Goal: Information Seeking & Learning: Check status

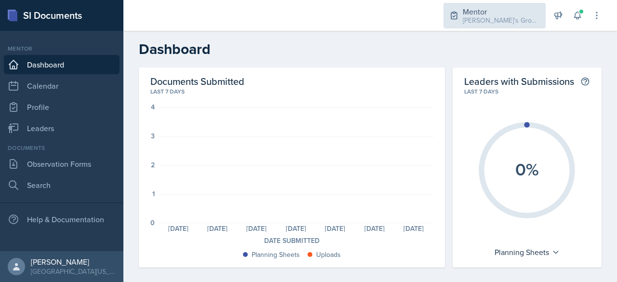
click at [496, 17] on div "[PERSON_NAME]'s Group / Spring 2025" at bounding box center [501, 20] width 77 height 10
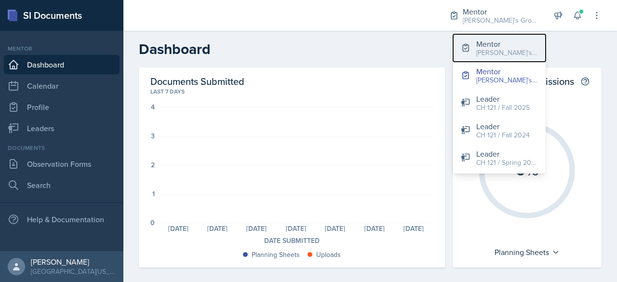
click at [507, 44] on div "Mentor" at bounding box center [507, 44] width 62 height 12
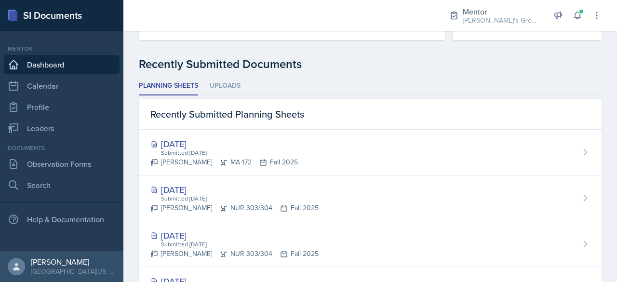
scroll to position [239, 0]
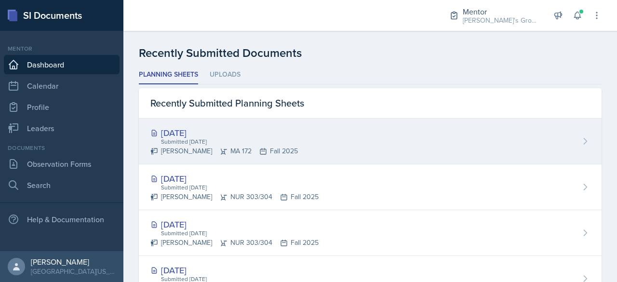
click at [186, 130] on div "[DATE]" at bounding box center [224, 132] width 148 height 13
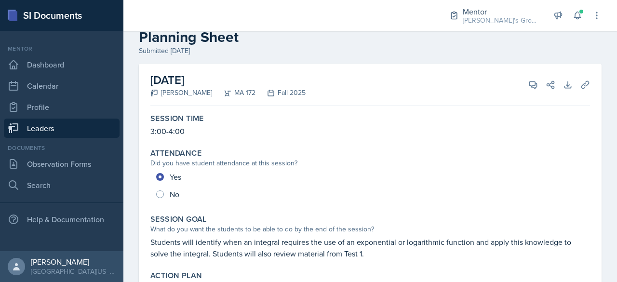
scroll to position [18, 0]
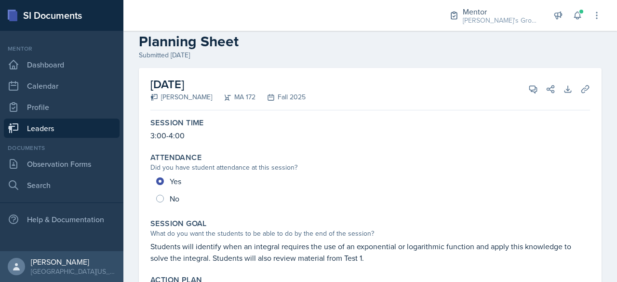
click at [61, 125] on link "Leaders" at bounding box center [62, 128] width 116 height 19
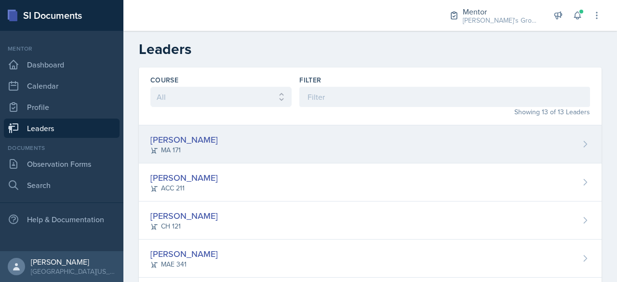
click at [211, 146] on div "[PERSON_NAME] MA 171" at bounding box center [370, 144] width 463 height 38
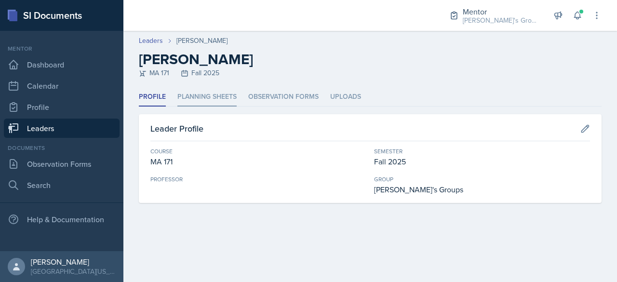
click at [201, 95] on li "Planning Sheets" at bounding box center [206, 97] width 59 height 19
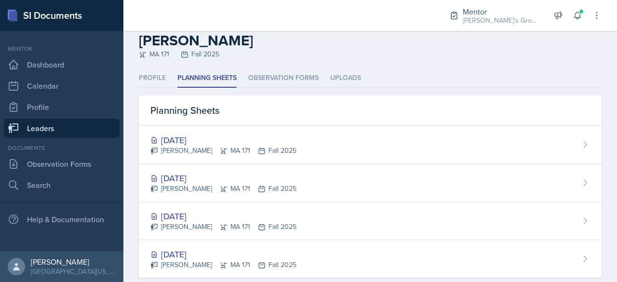
scroll to position [37, 0]
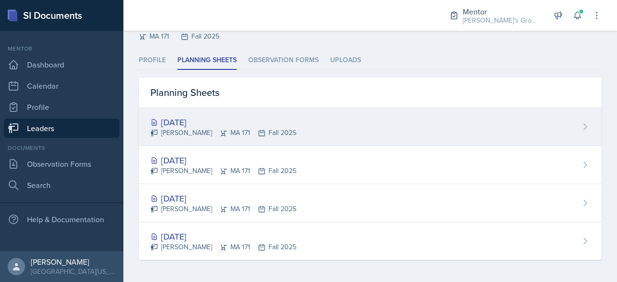
click at [275, 127] on div "[DATE]" at bounding box center [223, 122] width 146 height 13
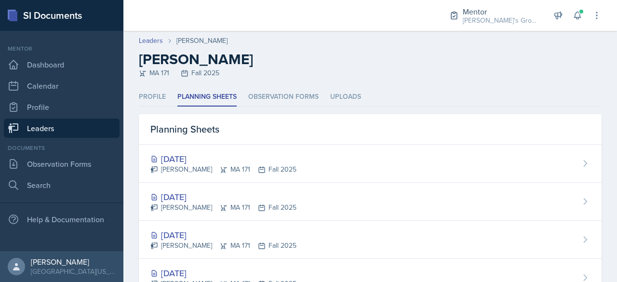
scroll to position [37, 0]
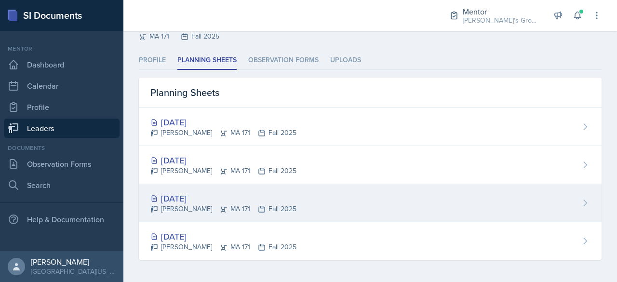
click at [236, 196] on div "[DATE]" at bounding box center [223, 198] width 146 height 13
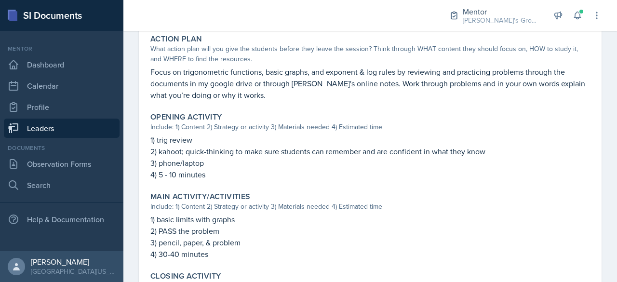
scroll to position [433, 0]
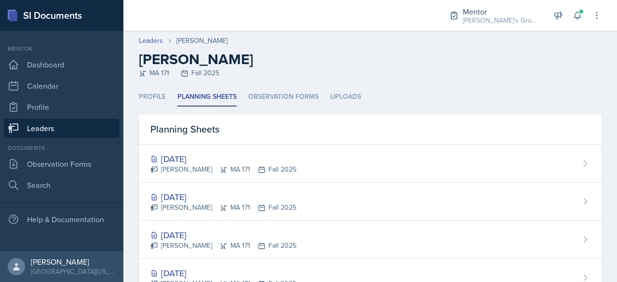
scroll to position [37, 0]
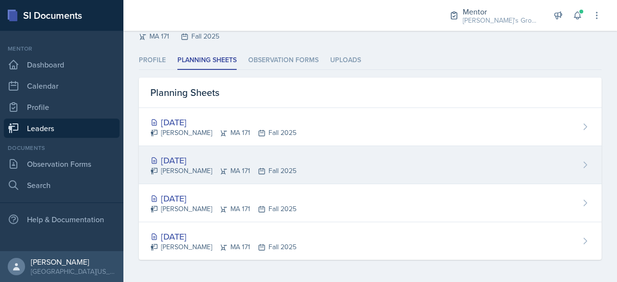
click at [236, 157] on div "[DATE]" at bounding box center [223, 160] width 146 height 13
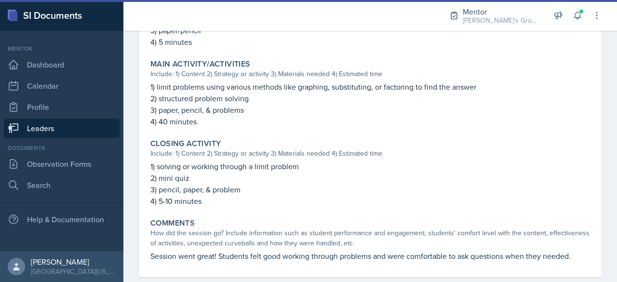
scroll to position [404, 0]
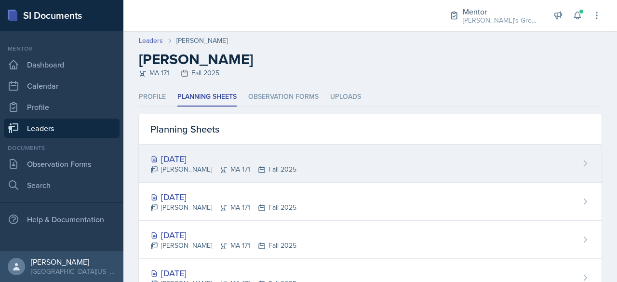
click at [293, 159] on div "[DATE] [PERSON_NAME] MA 171 Fall 2025" at bounding box center [370, 164] width 463 height 38
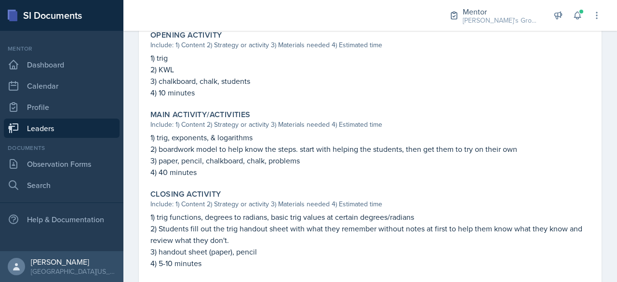
scroll to position [351, 0]
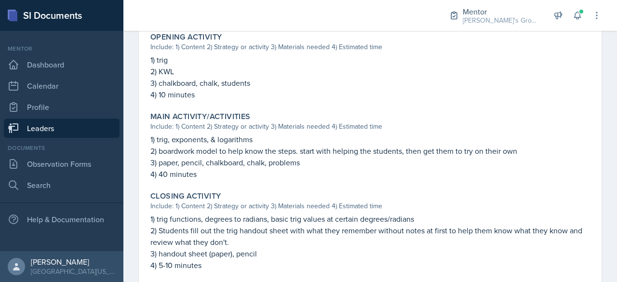
click at [57, 125] on link "Leaders" at bounding box center [62, 128] width 116 height 19
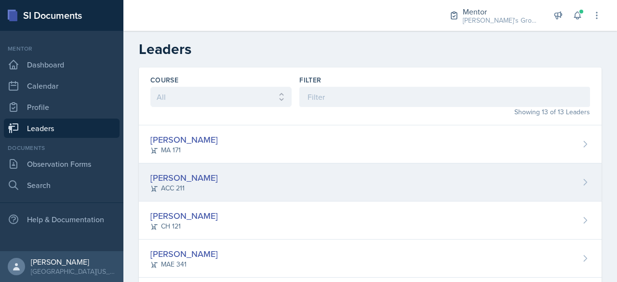
click at [213, 178] on div "[PERSON_NAME]" at bounding box center [184, 177] width 68 height 13
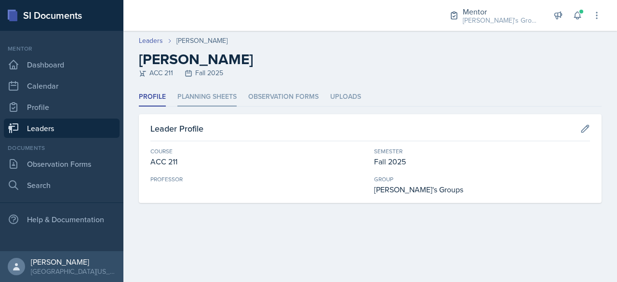
click at [208, 95] on li "Planning Sheets" at bounding box center [206, 97] width 59 height 19
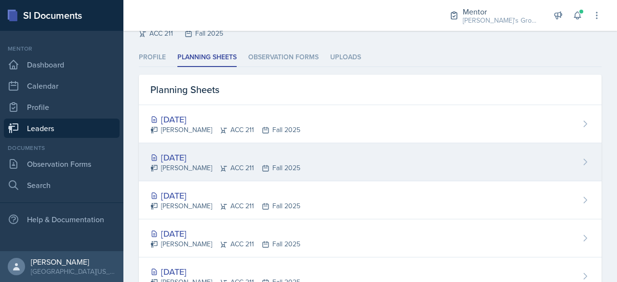
scroll to position [47, 0]
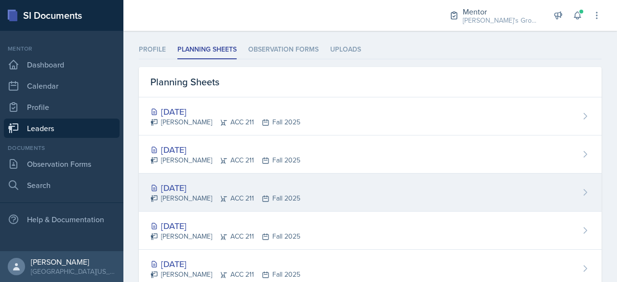
click at [197, 187] on div "[DATE]" at bounding box center [225, 187] width 150 height 13
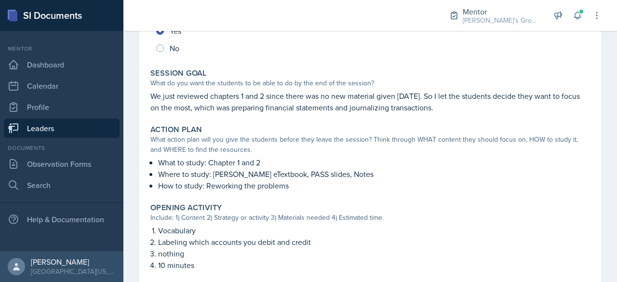
scroll to position [169, 0]
click at [197, 187] on p "How to study: Reworking the problems" at bounding box center [374, 185] width 432 height 12
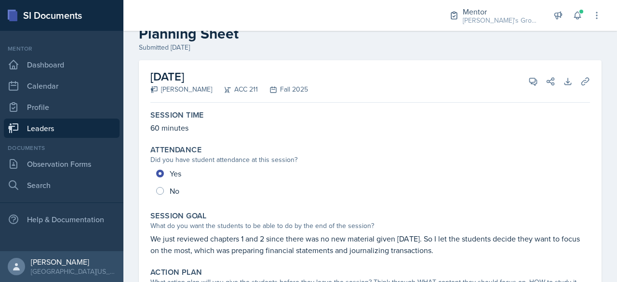
scroll to position [13, 0]
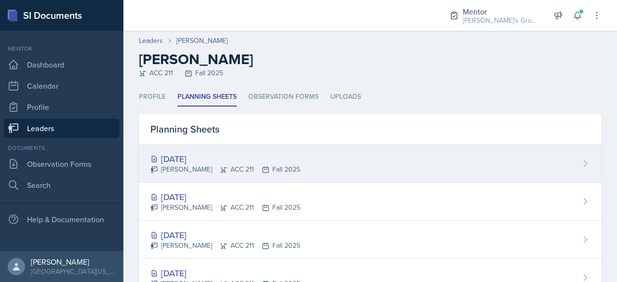
click at [245, 160] on div "[DATE]" at bounding box center [225, 158] width 150 height 13
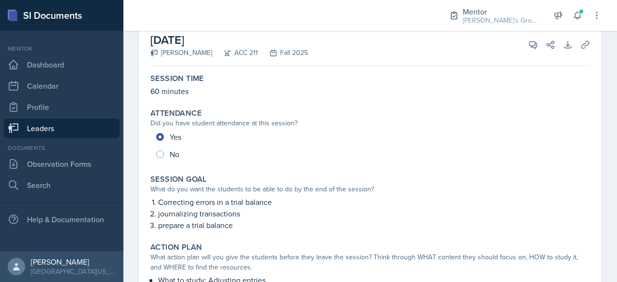
scroll to position [64, 0]
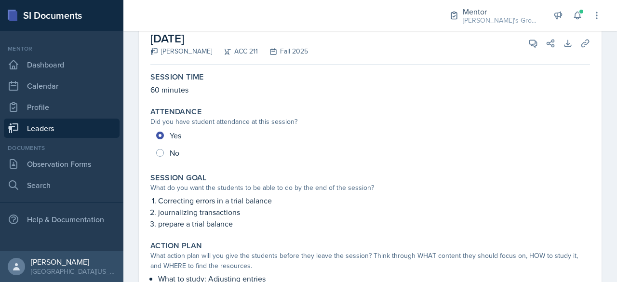
click at [89, 124] on link "Leaders" at bounding box center [62, 128] width 116 height 19
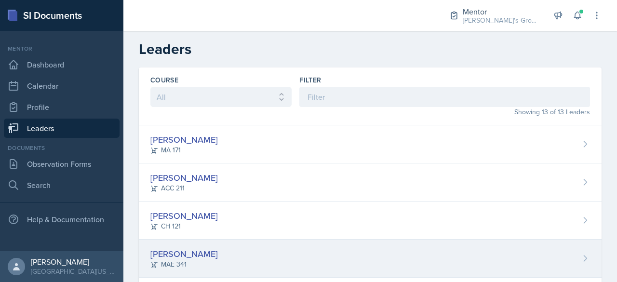
click at [204, 257] on div "[PERSON_NAME]" at bounding box center [184, 253] width 68 height 13
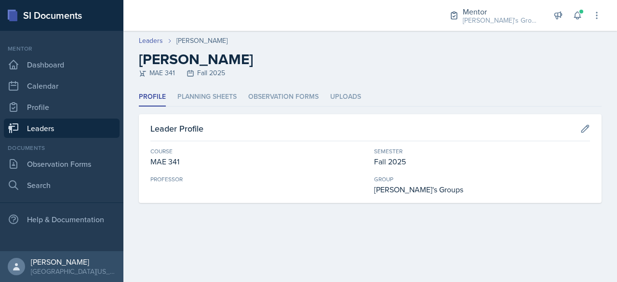
click at [204, 107] on div "Profile Planning Sheets Observation Forms Uploads Profile Planning Sheets Obser…" at bounding box center [370, 145] width 463 height 115
click at [221, 94] on li "Planning Sheets" at bounding box center [206, 97] width 59 height 19
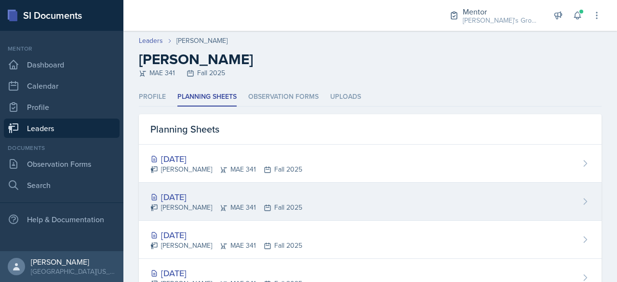
scroll to position [37, 0]
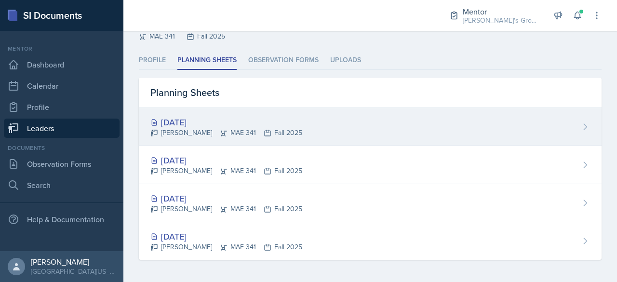
click at [189, 120] on div "[DATE]" at bounding box center [226, 122] width 152 height 13
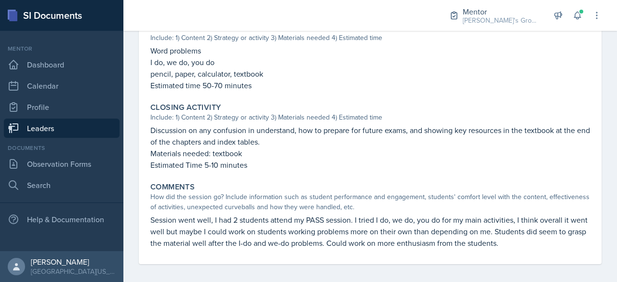
scroll to position [415, 0]
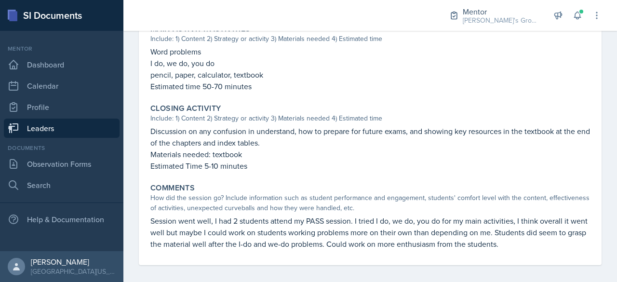
click at [72, 134] on link "Leaders" at bounding box center [62, 128] width 116 height 19
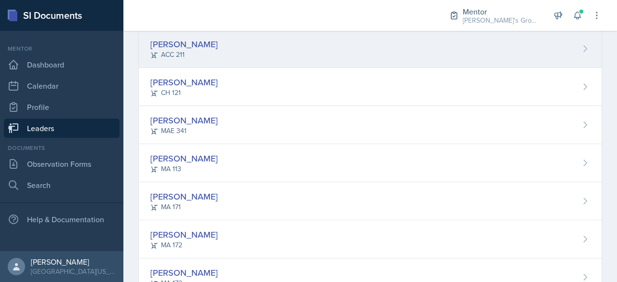
scroll to position [134, 0]
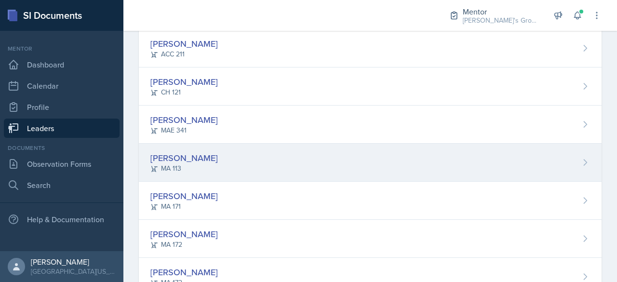
click at [285, 163] on div "[PERSON_NAME] MA 113" at bounding box center [370, 163] width 463 height 38
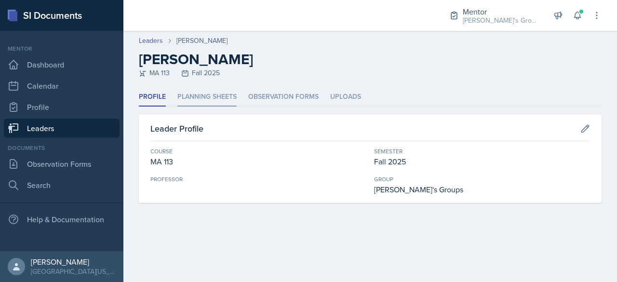
click at [206, 102] on li "Planning Sheets" at bounding box center [206, 97] width 59 height 19
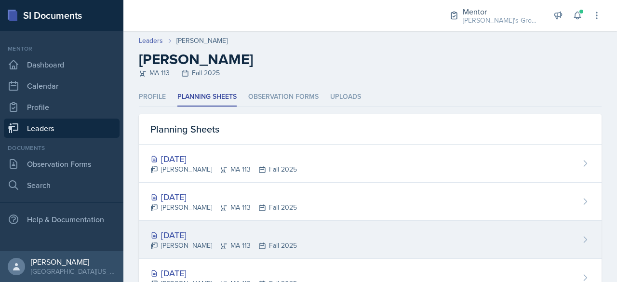
click at [185, 239] on div "[DATE]" at bounding box center [223, 235] width 147 height 13
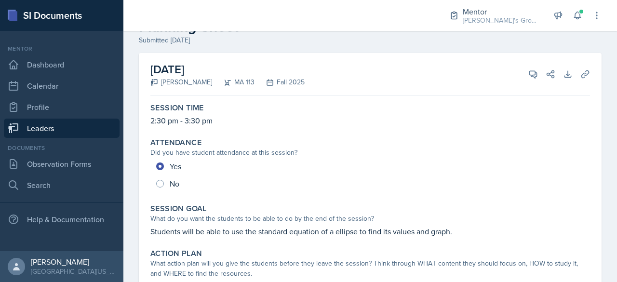
scroll to position [31, 0]
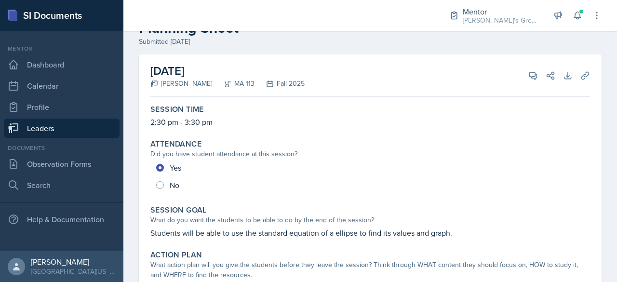
click at [85, 126] on link "Leaders" at bounding box center [62, 128] width 116 height 19
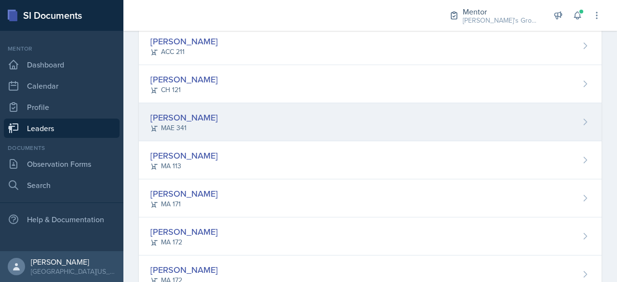
scroll to position [147, 0]
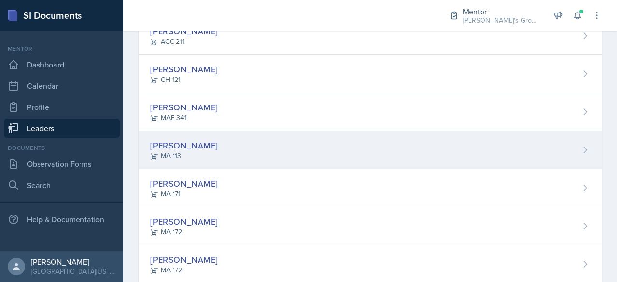
click at [225, 157] on div "[PERSON_NAME] MA 113" at bounding box center [370, 150] width 463 height 38
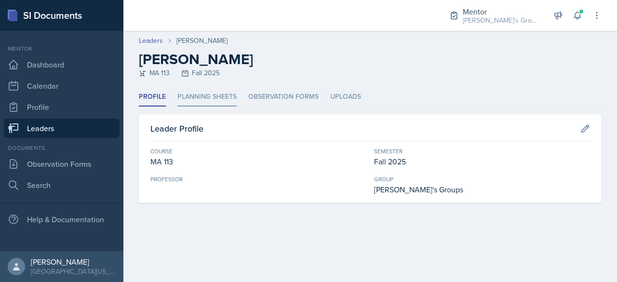
click at [212, 92] on li "Planning Sheets" at bounding box center [206, 97] width 59 height 19
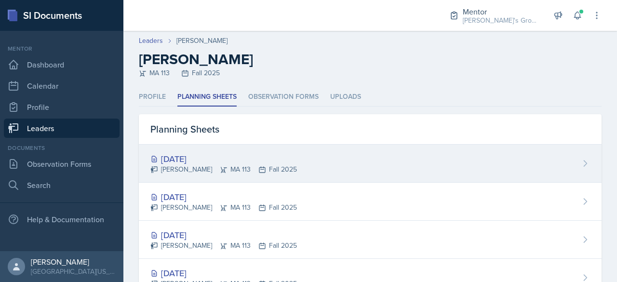
click at [297, 161] on div "[DATE] [PERSON_NAME] MA 113 Fall 2025" at bounding box center [370, 164] width 463 height 38
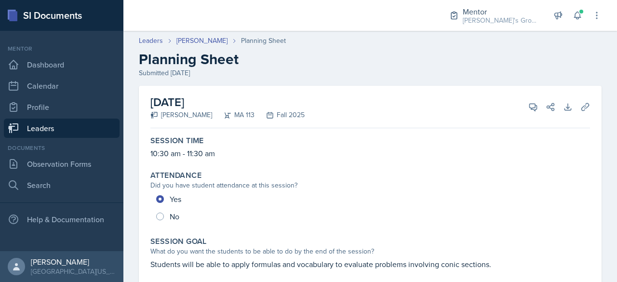
click at [102, 126] on link "Leaders" at bounding box center [62, 128] width 116 height 19
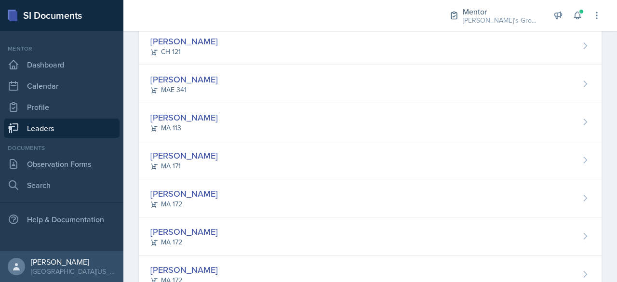
scroll to position [176, 0]
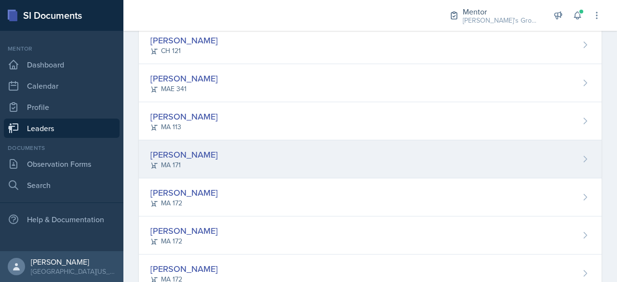
click at [204, 150] on div "[PERSON_NAME]" at bounding box center [184, 154] width 68 height 13
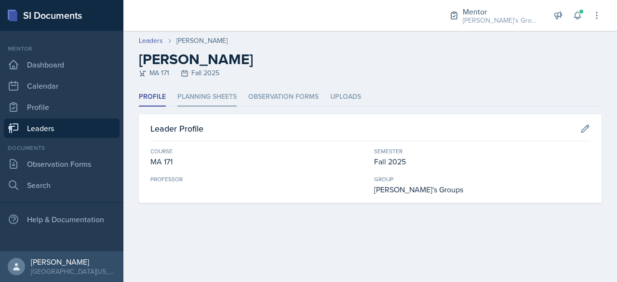
click at [190, 88] on li "Planning Sheets" at bounding box center [206, 97] width 59 height 19
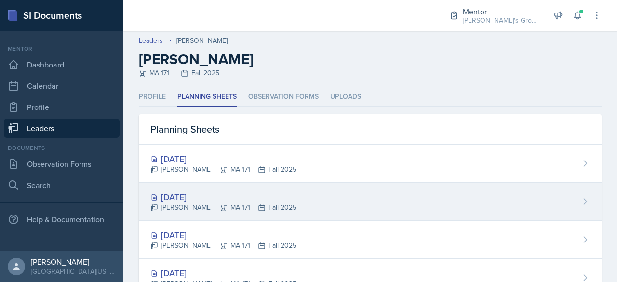
click at [214, 190] on div "[DATE]" at bounding box center [223, 196] width 146 height 13
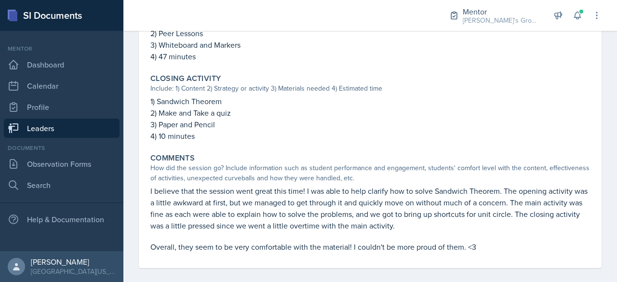
scroll to position [434, 0]
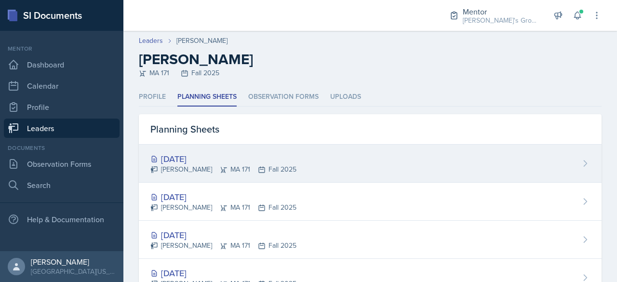
click at [280, 156] on div "[DATE]" at bounding box center [223, 158] width 146 height 13
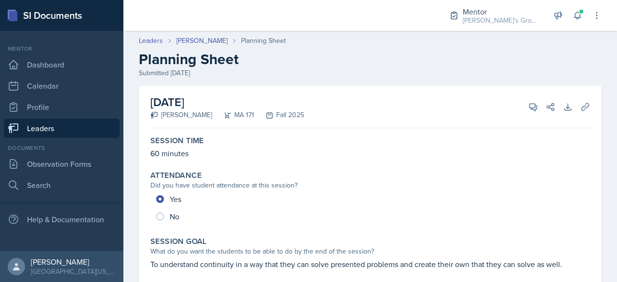
click at [100, 125] on link "Leaders" at bounding box center [62, 128] width 116 height 19
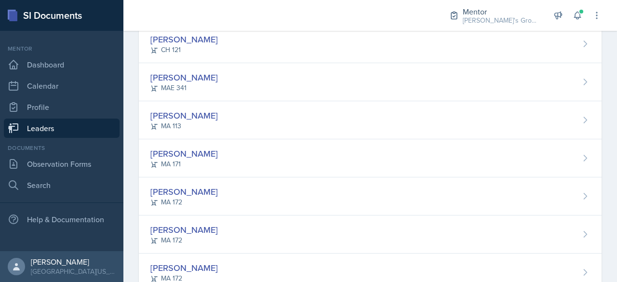
scroll to position [177, 0]
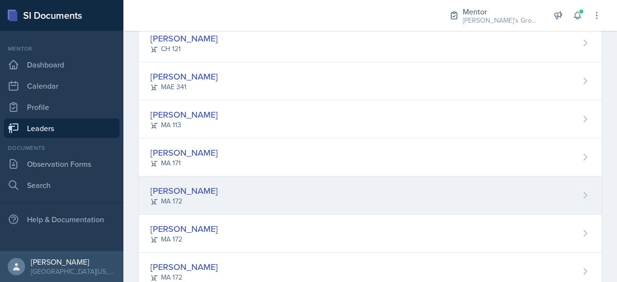
click at [268, 202] on div "Sierra Harley MA 172" at bounding box center [370, 196] width 463 height 38
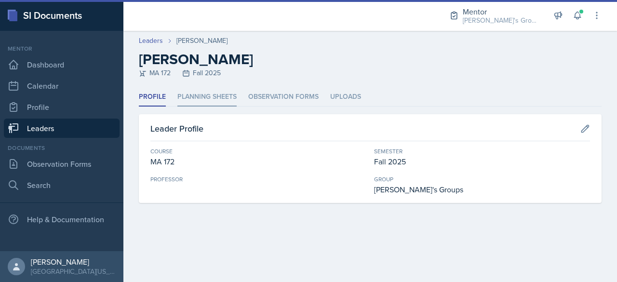
click at [203, 104] on li "Planning Sheets" at bounding box center [206, 97] width 59 height 19
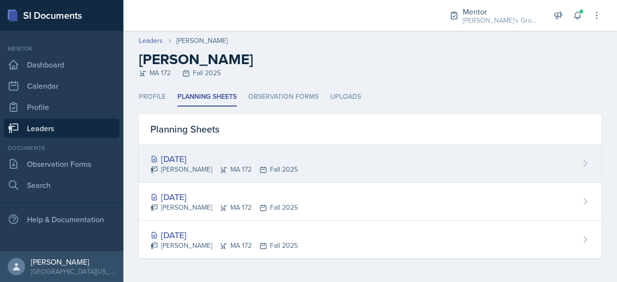
click at [220, 166] on icon at bounding box center [224, 170] width 8 height 8
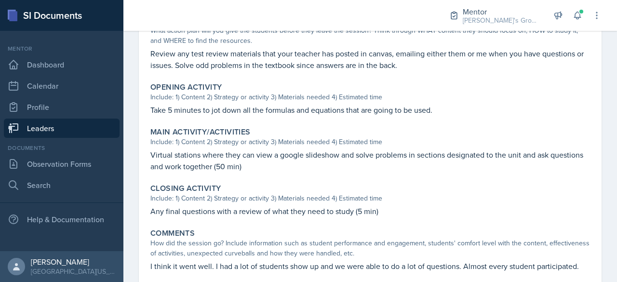
scroll to position [266, 0]
click at [71, 136] on link "Leaders" at bounding box center [62, 128] width 116 height 19
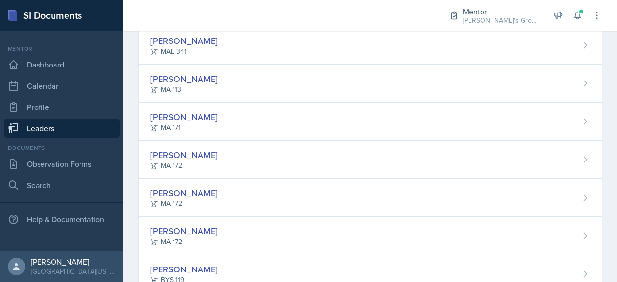
scroll to position [213, 0]
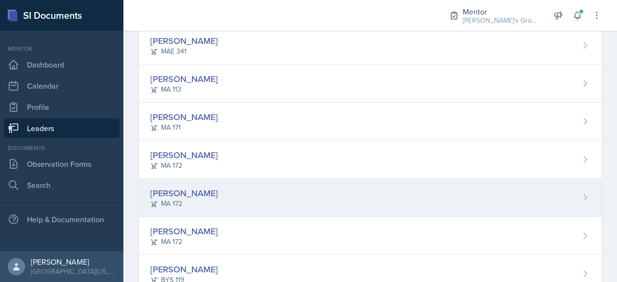
click at [206, 206] on div "[PERSON_NAME] MA 172" at bounding box center [370, 198] width 463 height 38
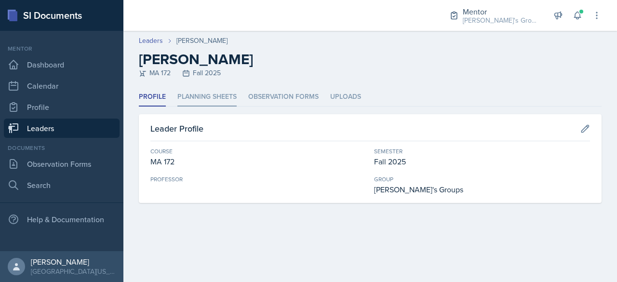
click at [202, 98] on li "Planning Sheets" at bounding box center [206, 97] width 59 height 19
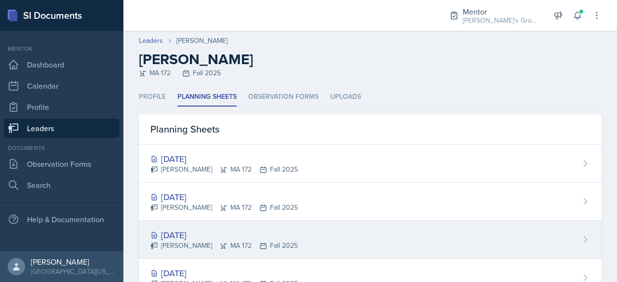
click at [188, 226] on div "[DATE] [PERSON_NAME] MA 172 Fall 2025" at bounding box center [370, 240] width 463 height 38
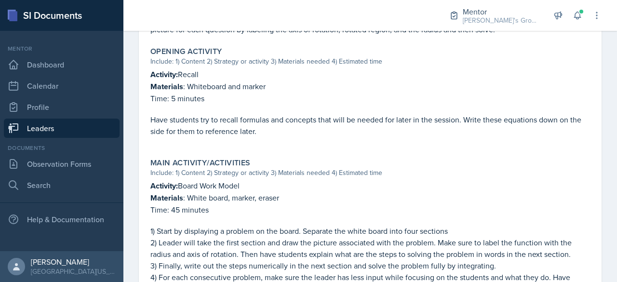
scroll to position [302, 0]
drag, startPoint x: 318, startPoint y: 77, endPoint x: 304, endPoint y: 88, distance: 17.2
click at [304, 88] on p "Materials : Whiteboard and marker" at bounding box center [370, 86] width 440 height 12
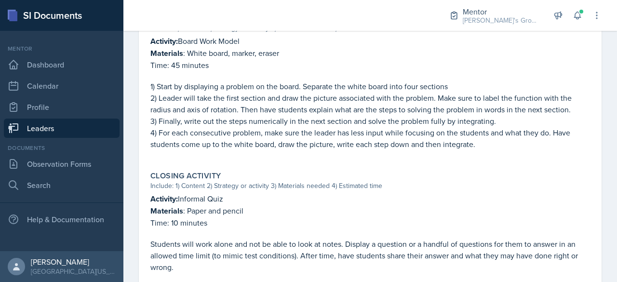
scroll to position [443, 0]
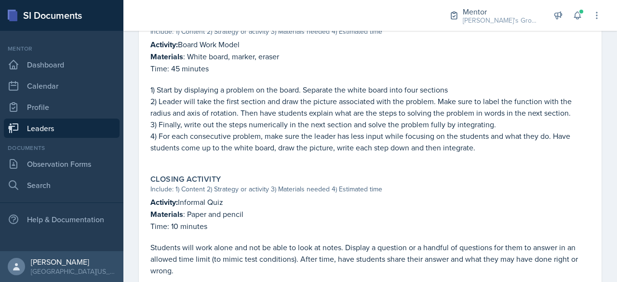
click at [89, 125] on link "Leaders" at bounding box center [62, 128] width 116 height 19
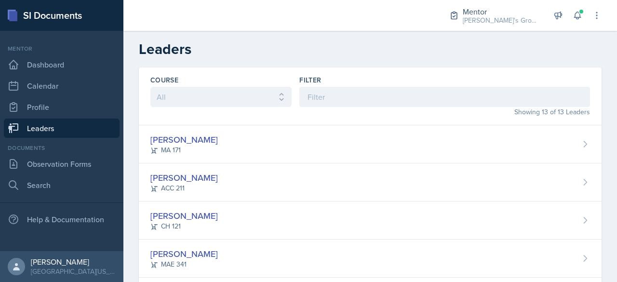
click at [89, 125] on link "Leaders" at bounding box center [62, 128] width 116 height 19
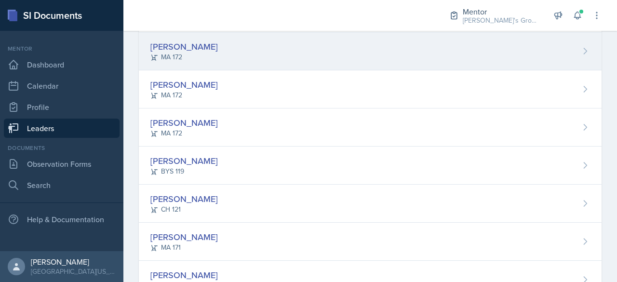
scroll to position [335, 0]
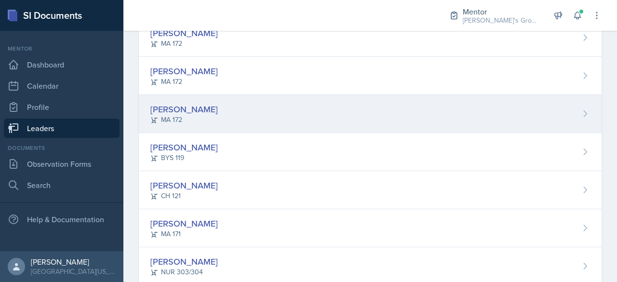
click at [248, 115] on div "[PERSON_NAME] MA 172" at bounding box center [370, 114] width 463 height 38
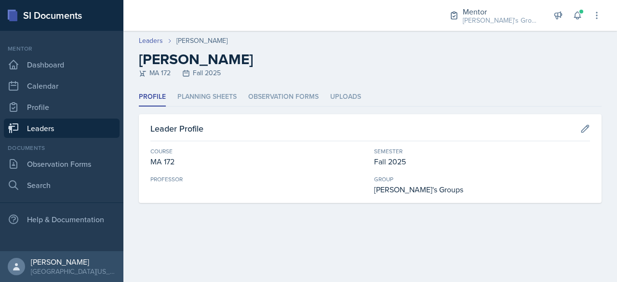
click at [204, 107] on div "Profile Planning Sheets Observation Forms Uploads Profile Planning Sheets Obser…" at bounding box center [370, 145] width 463 height 115
click at [217, 102] on li "Planning Sheets" at bounding box center [206, 97] width 59 height 19
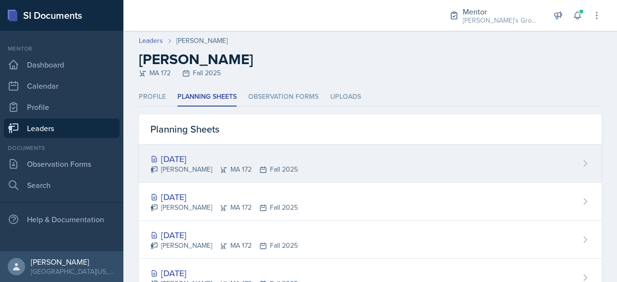
scroll to position [37, 0]
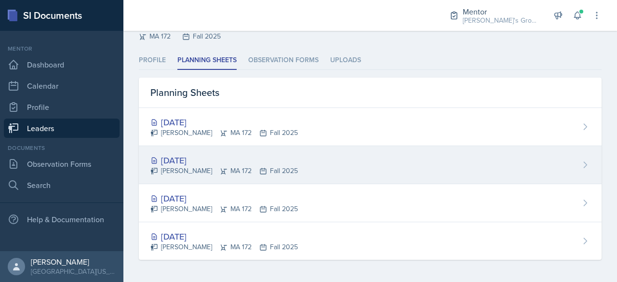
click at [291, 164] on div "[DATE] [PERSON_NAME] MA 172 Fall 2025" at bounding box center [370, 165] width 463 height 38
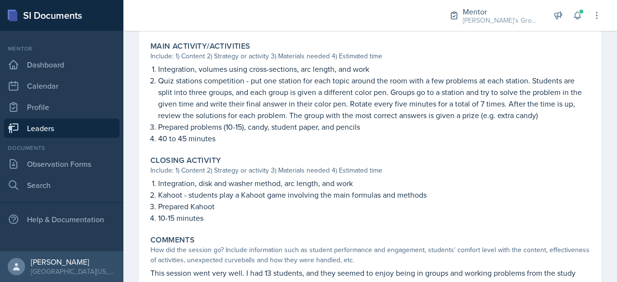
scroll to position [456, 0]
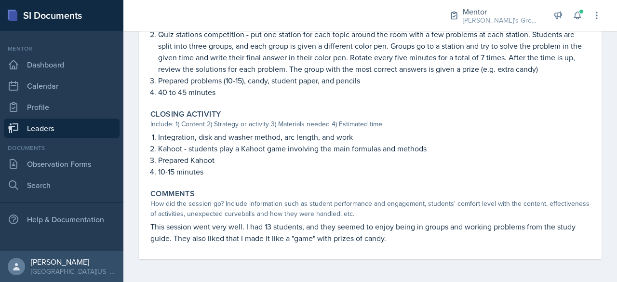
click at [83, 120] on link "Leaders" at bounding box center [62, 128] width 116 height 19
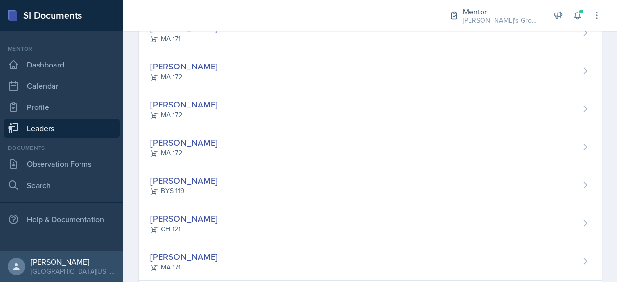
scroll to position [359, 0]
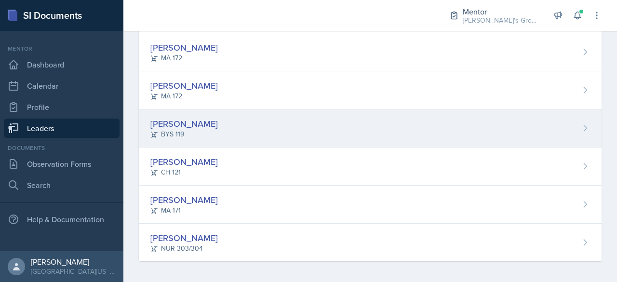
click at [264, 120] on div "[PERSON_NAME] BYS 119" at bounding box center [370, 128] width 463 height 38
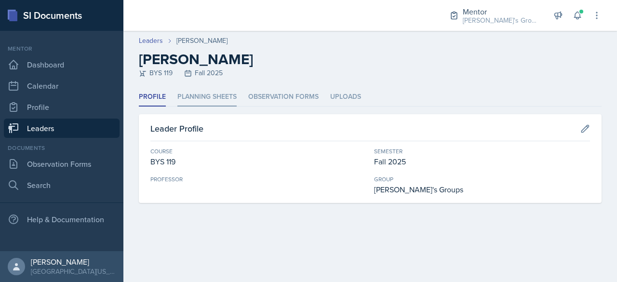
click at [197, 101] on li "Planning Sheets" at bounding box center [206, 97] width 59 height 19
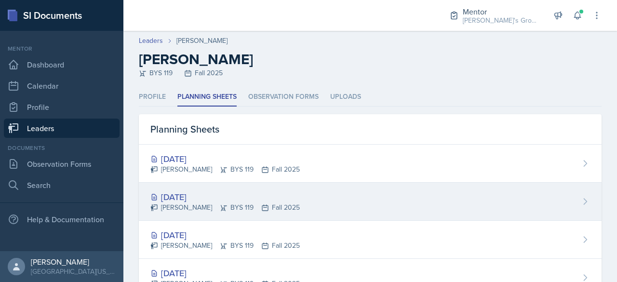
click at [179, 185] on div "[DATE] [PERSON_NAME] BYS 119 Fall 2025" at bounding box center [370, 202] width 463 height 38
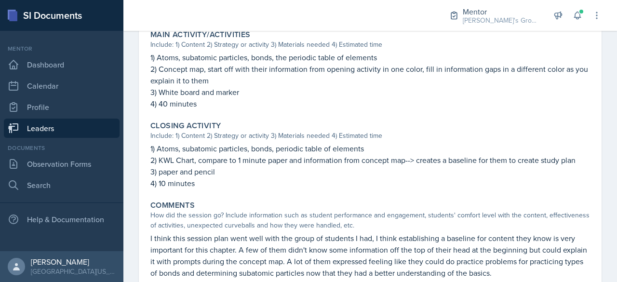
scroll to position [456, 0]
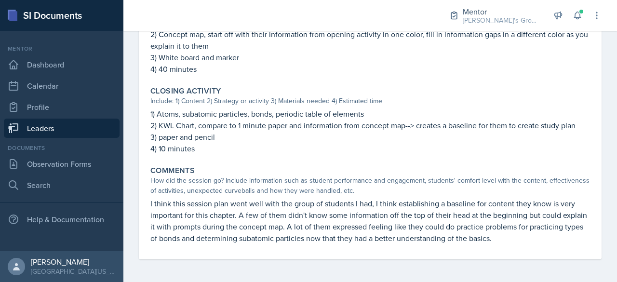
click at [53, 129] on link "Leaders" at bounding box center [62, 128] width 116 height 19
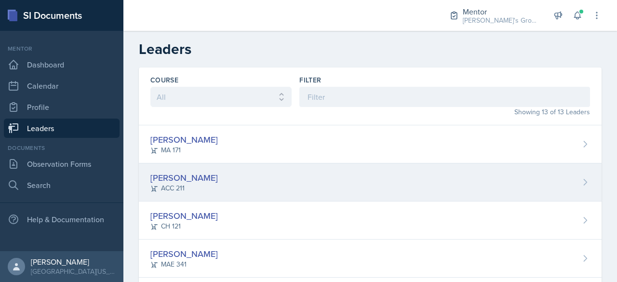
scroll to position [359, 0]
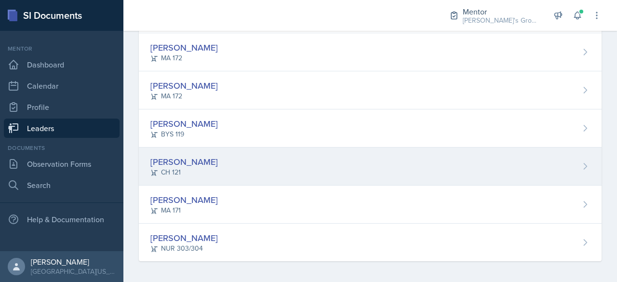
click at [218, 155] on div "[PERSON_NAME]" at bounding box center [184, 161] width 68 height 13
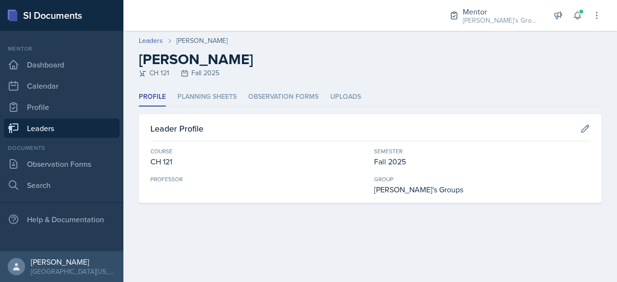
click at [196, 108] on div "Profile Planning Sheets Observation Forms Uploads Profile Planning Sheets Obser…" at bounding box center [370, 145] width 463 height 115
click at [210, 99] on li "Planning Sheets" at bounding box center [206, 97] width 59 height 19
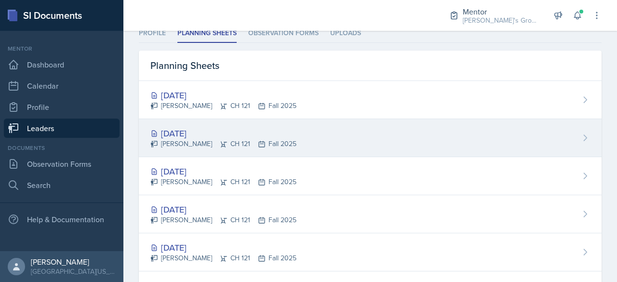
scroll to position [65, 0]
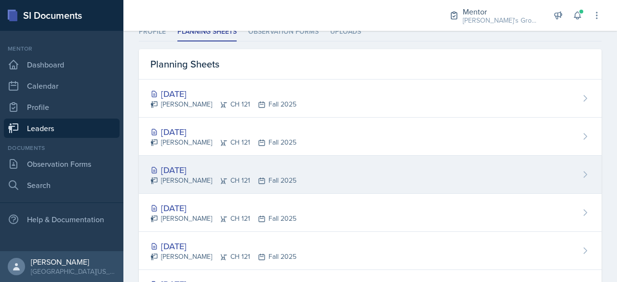
click at [182, 161] on div "[DATE] [PERSON_NAME] CH 121 Fall 2025" at bounding box center [370, 175] width 463 height 38
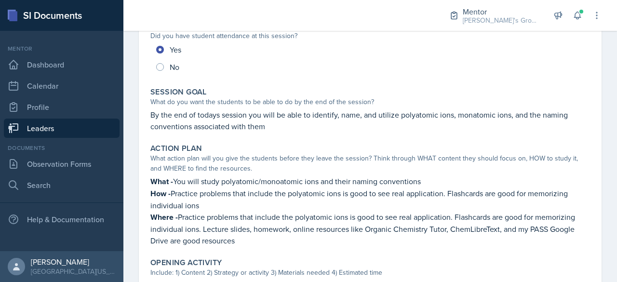
scroll to position [149, 0]
click at [42, 129] on link "Leaders" at bounding box center [62, 128] width 116 height 19
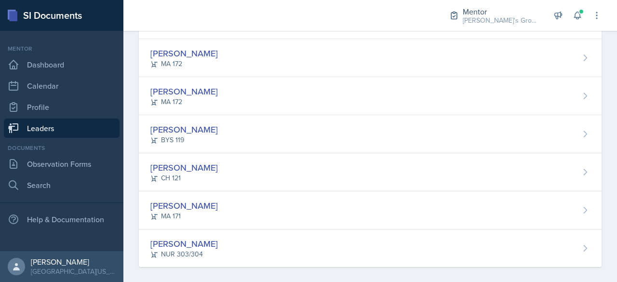
scroll to position [359, 0]
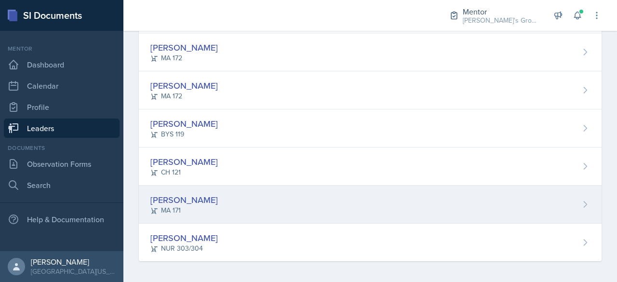
click at [219, 196] on div "[PERSON_NAME] MA 171" at bounding box center [370, 205] width 463 height 38
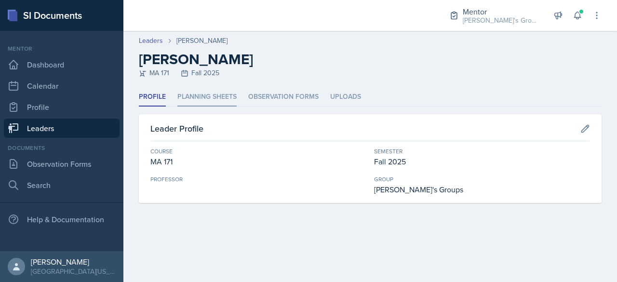
click at [196, 100] on li "Planning Sheets" at bounding box center [206, 97] width 59 height 19
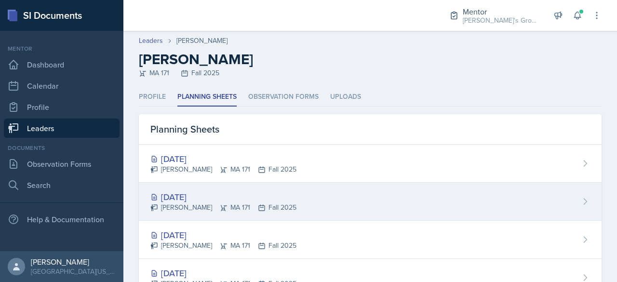
click at [192, 201] on div "[DATE]" at bounding box center [223, 196] width 146 height 13
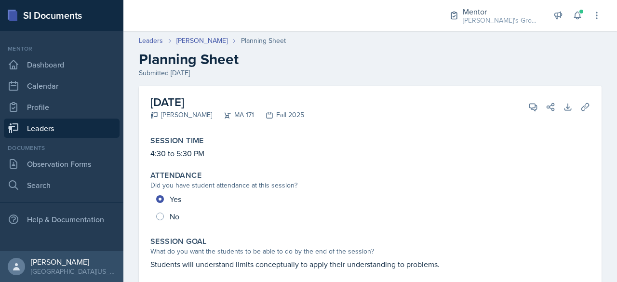
click at [48, 126] on link "Leaders" at bounding box center [62, 128] width 116 height 19
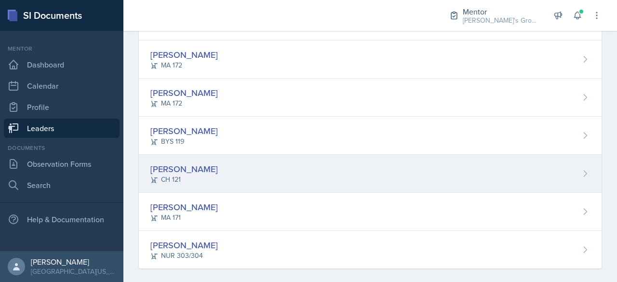
scroll to position [355, 0]
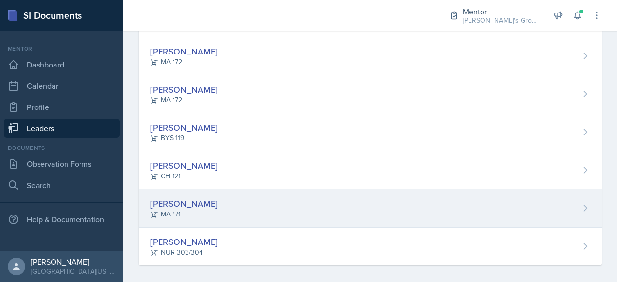
click at [191, 202] on div "[PERSON_NAME]" at bounding box center [184, 203] width 68 height 13
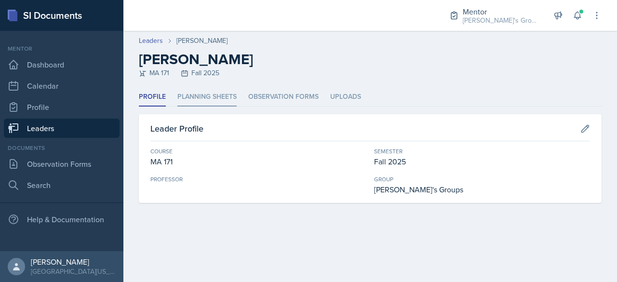
click at [196, 102] on li "Planning Sheets" at bounding box center [206, 97] width 59 height 19
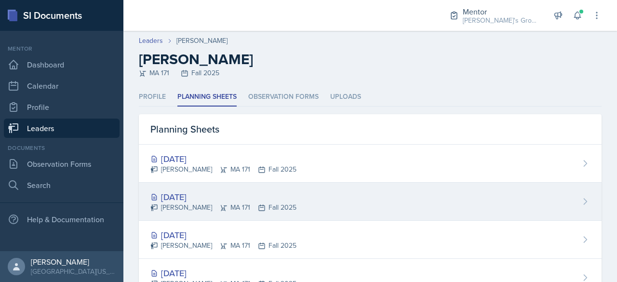
click at [248, 199] on div "[DATE]" at bounding box center [223, 196] width 146 height 13
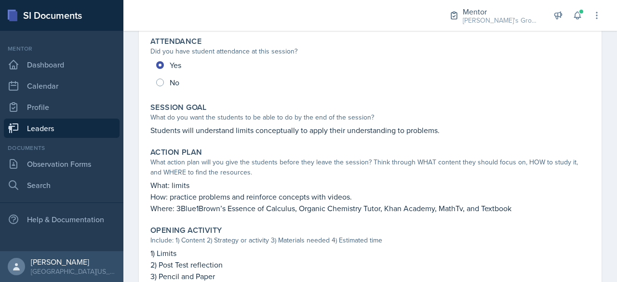
scroll to position [132, 0]
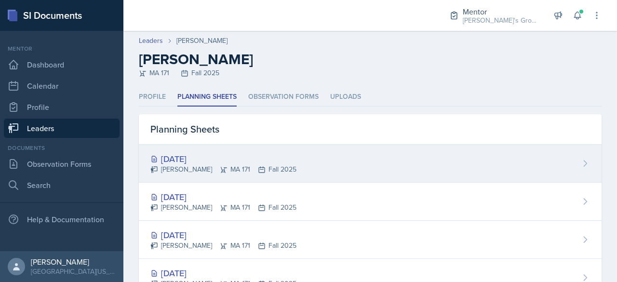
click at [239, 162] on div "[DATE]" at bounding box center [223, 158] width 146 height 13
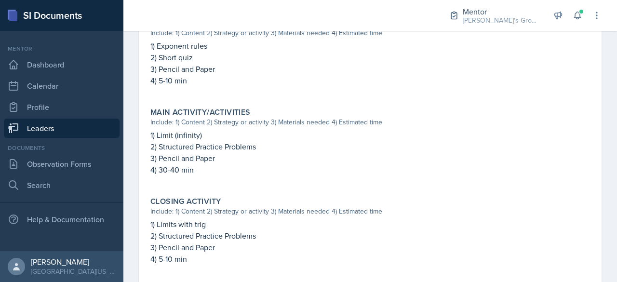
scroll to position [343, 0]
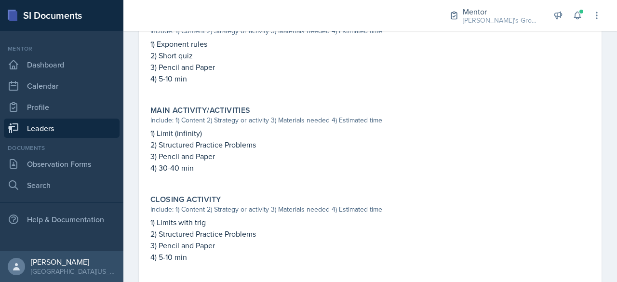
click at [91, 132] on link "Leaders" at bounding box center [62, 128] width 116 height 19
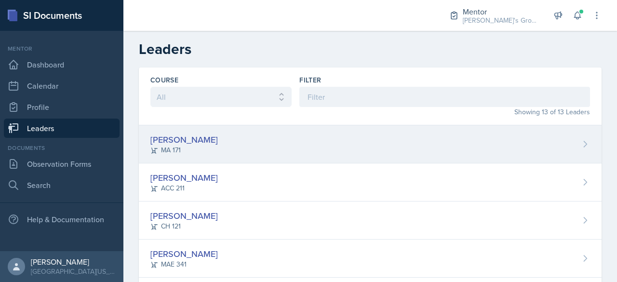
scroll to position [359, 0]
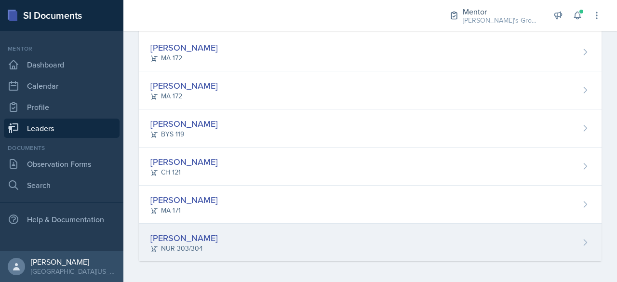
click at [178, 237] on div "[PERSON_NAME]" at bounding box center [184, 237] width 68 height 13
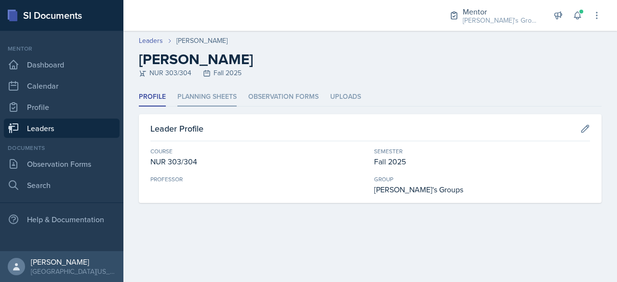
click at [217, 96] on li "Planning Sheets" at bounding box center [206, 97] width 59 height 19
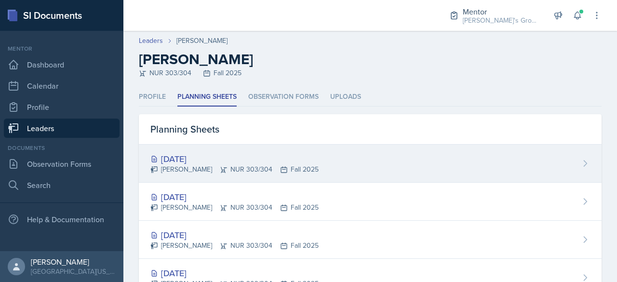
scroll to position [18, 0]
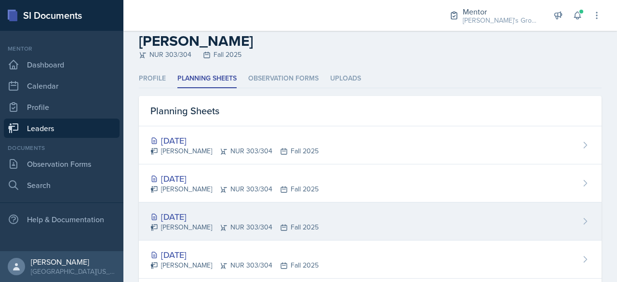
click at [255, 222] on div "[PERSON_NAME] NUR 303/304 Fall 2025" at bounding box center [234, 227] width 168 height 10
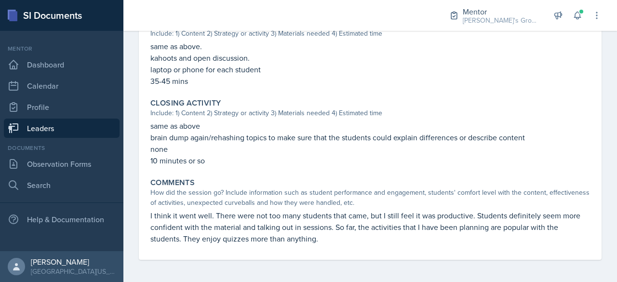
scroll to position [409, 0]
click at [39, 119] on link "Leaders" at bounding box center [62, 128] width 116 height 19
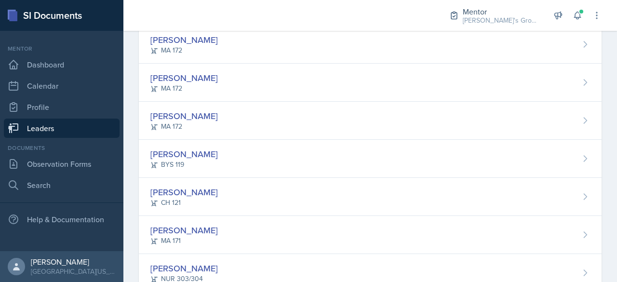
scroll to position [359, 0]
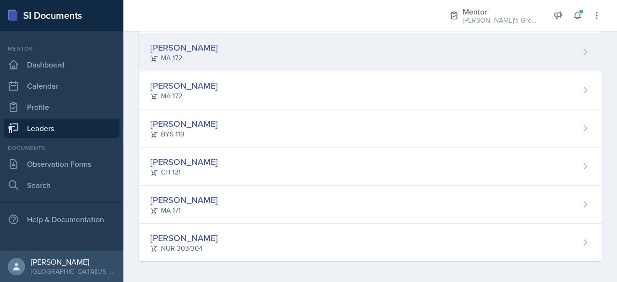
click at [200, 63] on div "[PERSON_NAME] MA 172" at bounding box center [370, 52] width 463 height 38
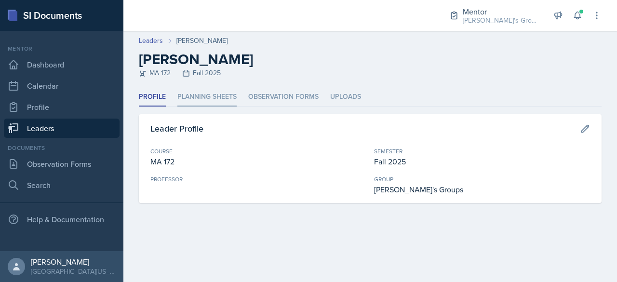
click at [205, 95] on li "Planning Sheets" at bounding box center [206, 97] width 59 height 19
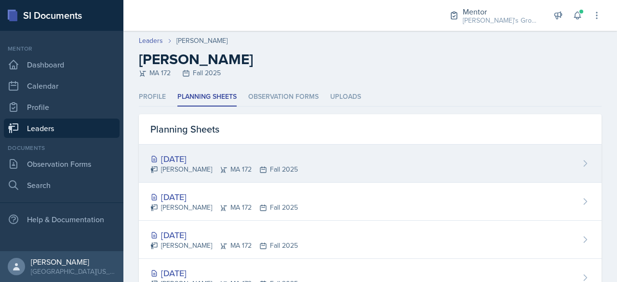
scroll to position [33, 0]
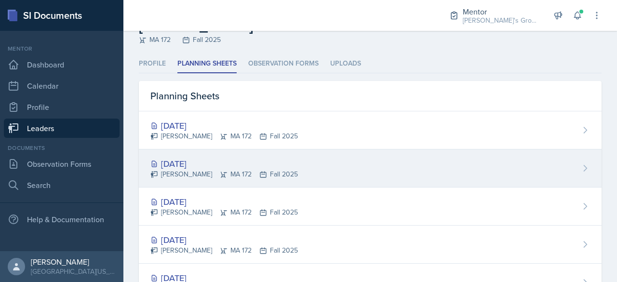
click at [240, 164] on div "[DATE]" at bounding box center [224, 163] width 148 height 13
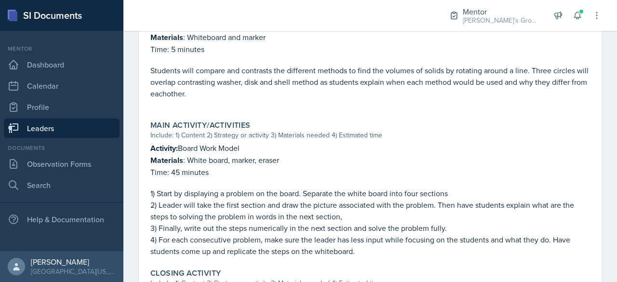
scroll to position [366, 0]
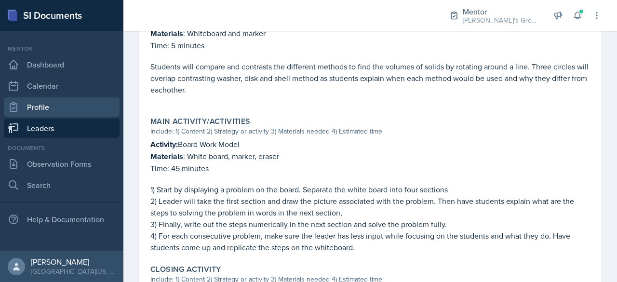
click at [67, 106] on link "Profile" at bounding box center [62, 106] width 116 height 19
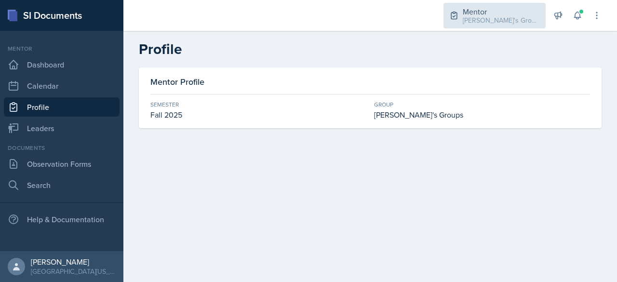
click at [479, 11] on div "Mentor" at bounding box center [501, 12] width 77 height 12
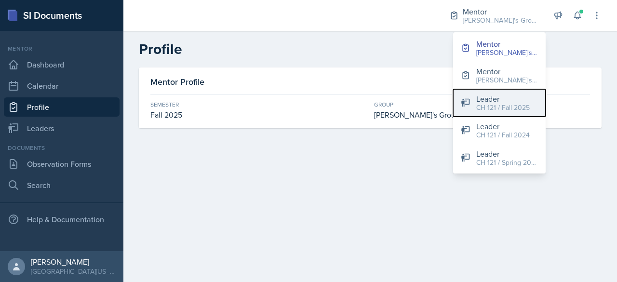
click at [496, 98] on div "Leader" at bounding box center [503, 99] width 54 height 12
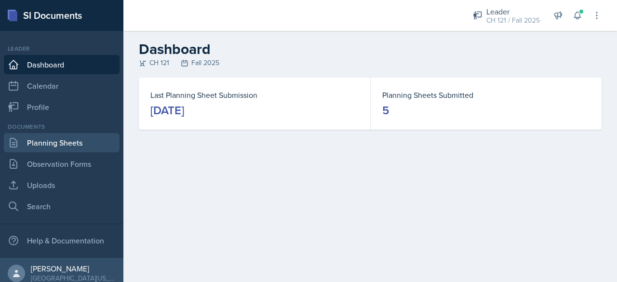
click at [74, 146] on link "Planning Sheets" at bounding box center [62, 142] width 116 height 19
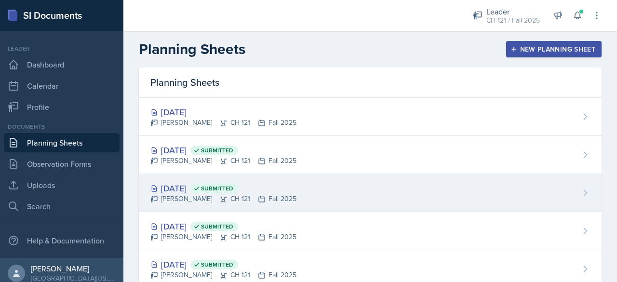
click at [187, 179] on div "[DATE] Submitted [PERSON_NAME] CH 121 Fall 2025" at bounding box center [370, 193] width 463 height 38
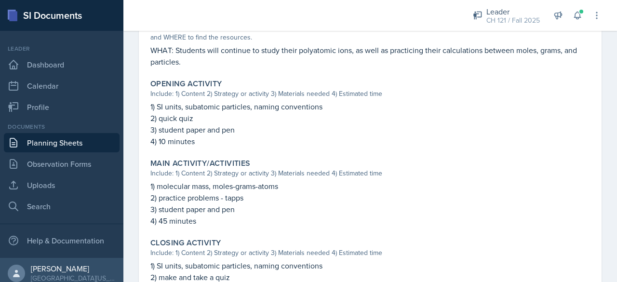
scroll to position [263, 0]
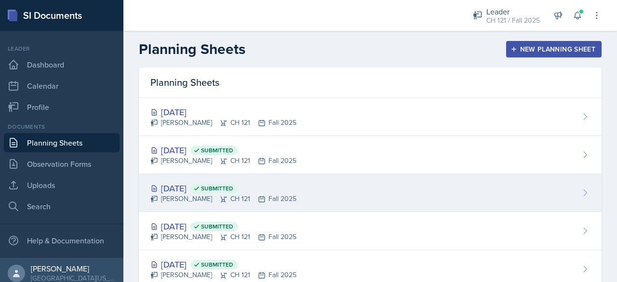
scroll to position [66, 0]
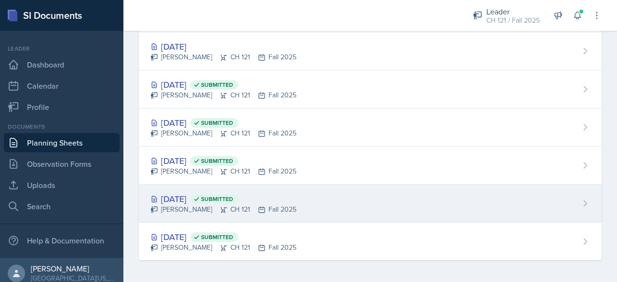
click at [186, 197] on div "[DATE] Submitted" at bounding box center [223, 198] width 146 height 13
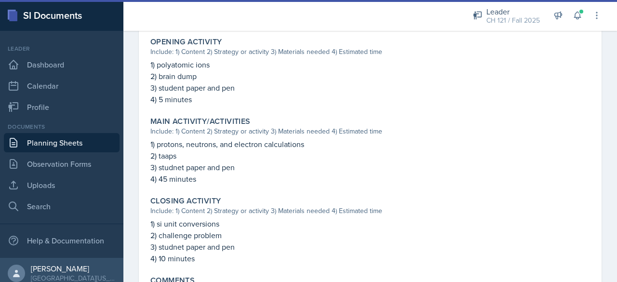
scroll to position [344, 0]
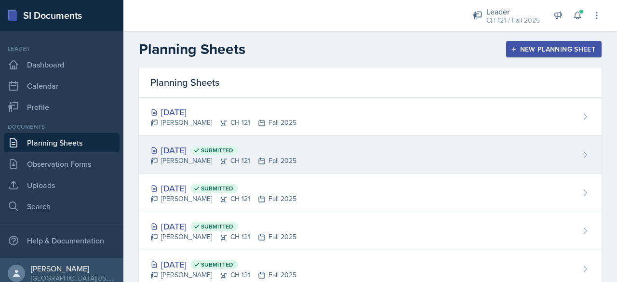
scroll to position [66, 0]
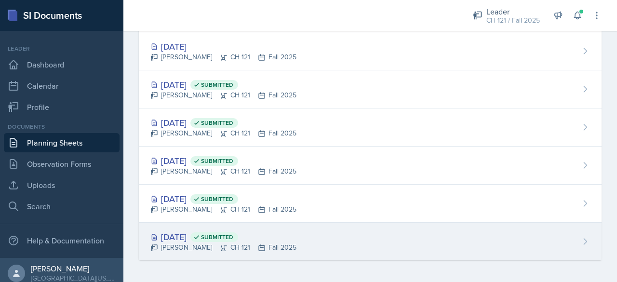
click at [189, 232] on div "[DATE] Submitted" at bounding box center [223, 237] width 146 height 13
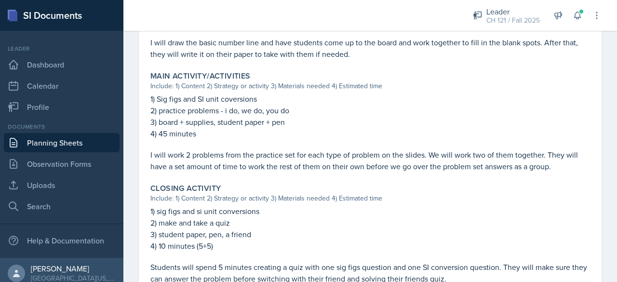
scroll to position [406, 0]
